Goal: Information Seeking & Learning: Learn about a topic

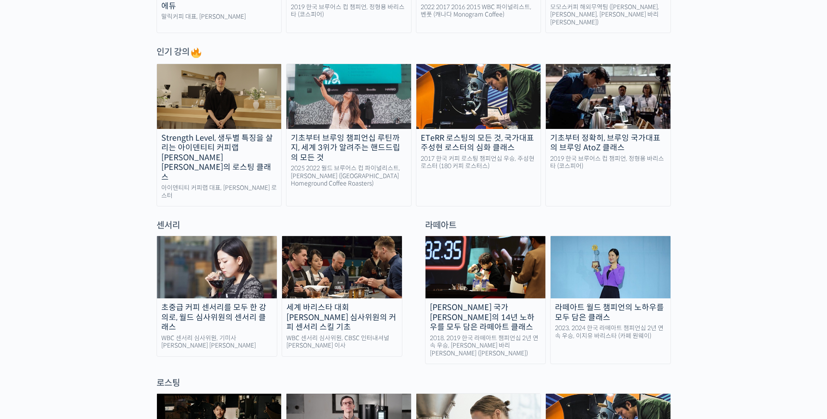
scroll to position [436, 0]
click at [207, 303] on div "초중급 커피 센서리를 모두 한 강의로, 월드 심사위원의 센서리 클래스" at bounding box center [217, 318] width 120 height 30
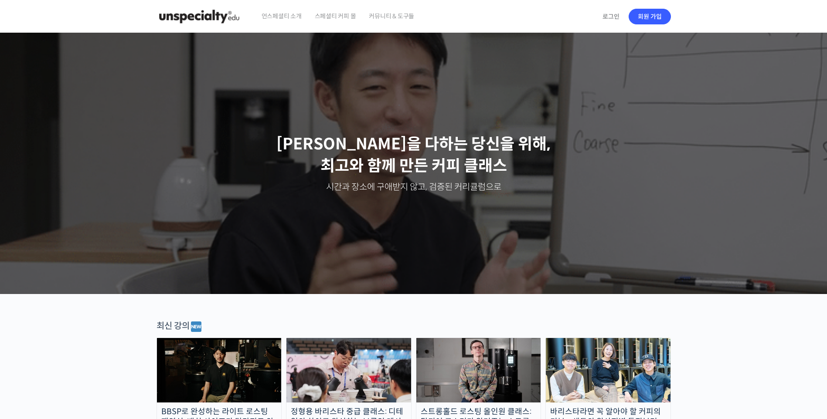
click at [399, 15] on span "커뮤니티 & 도구들" at bounding box center [391, 16] width 45 height 33
